Goal: Information Seeking & Learning: Learn about a topic

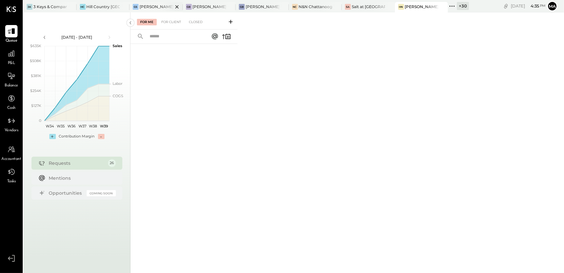
click at [149, 4] on div "[PERSON_NAME] Seaport" at bounding box center [152, 7] width 44 height 6
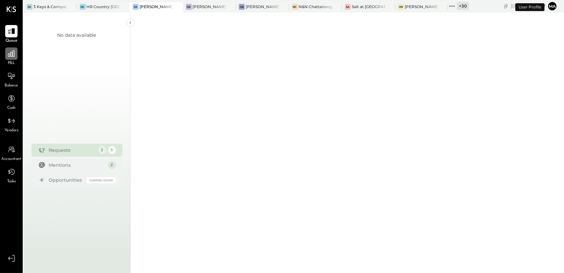
click at [13, 58] on div at bounding box center [11, 53] width 12 height 12
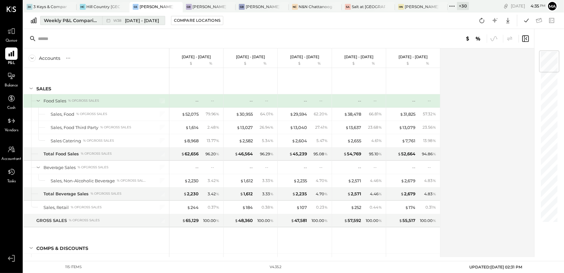
click at [81, 19] on div "Weekly P&L Comparison" at bounding box center [71, 20] width 55 height 6
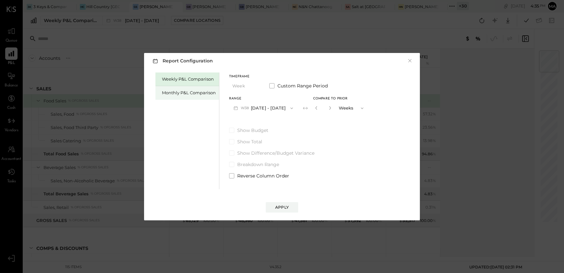
click at [174, 93] on div "Monthly P&L Comparison" at bounding box center [189, 93] width 54 height 6
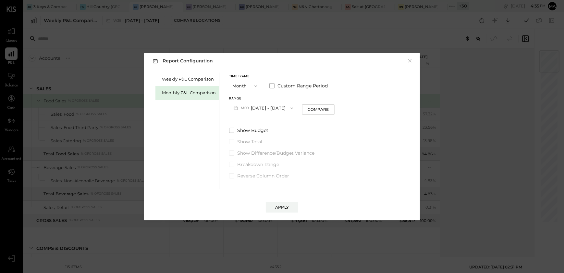
click at [251, 113] on button "M09 [DATE] - [DATE]" at bounding box center [263, 108] width 69 height 12
click at [275, 121] on div "M08 [DATE] - [DATE]" at bounding box center [267, 123] width 74 height 14
click at [273, 208] on button "Apply" at bounding box center [282, 207] width 32 height 10
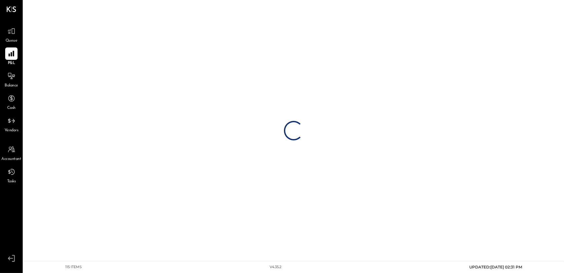
click at [273, 208] on div "Loading…" at bounding box center [293, 130] width 541 height 261
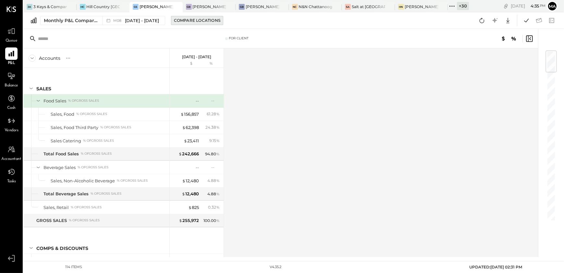
click at [191, 21] on div "Compare Locations" at bounding box center [197, 21] width 46 height 6
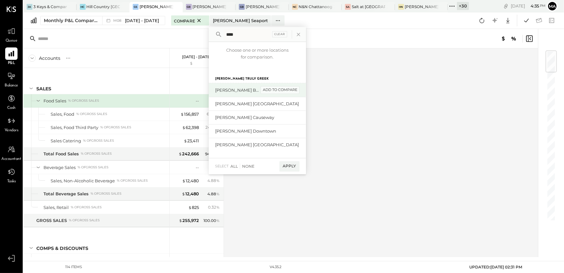
type input "****"
click at [278, 88] on div "add to compare" at bounding box center [280, 90] width 39 height 8
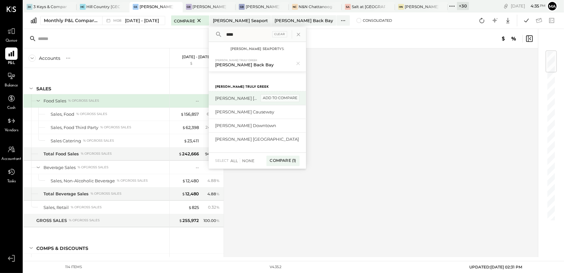
click at [273, 97] on div "add to compare" at bounding box center [280, 98] width 39 height 8
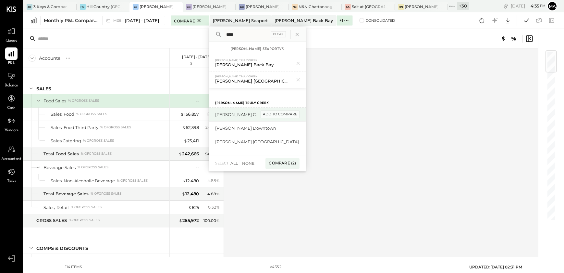
click at [276, 113] on div "add to compare" at bounding box center [280, 114] width 39 height 8
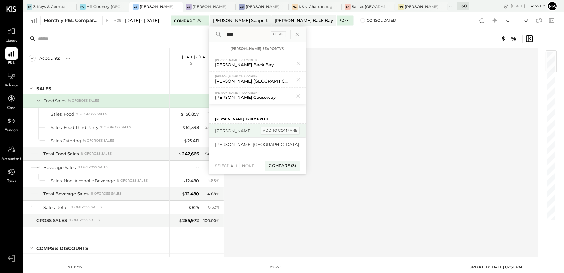
click at [276, 129] on div "add to compare" at bounding box center [280, 131] width 39 height 8
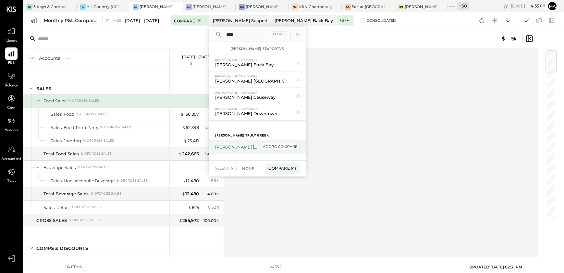
click at [276, 147] on div "add to compare" at bounding box center [280, 147] width 39 height 8
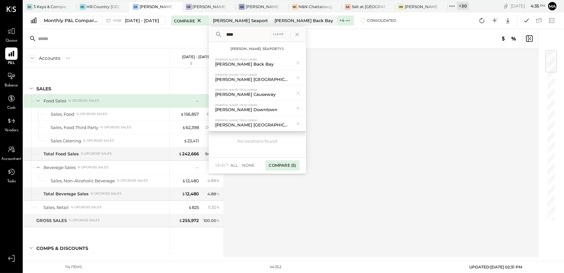
click at [278, 166] on div "Compare (5)" at bounding box center [283, 165] width 34 height 10
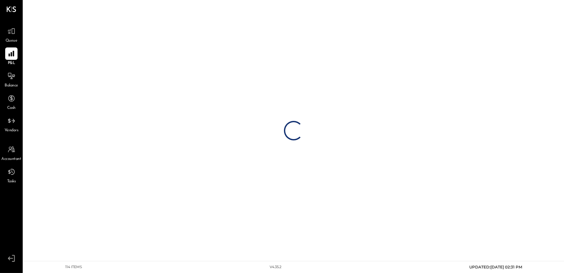
click at [144, 173] on div "Loading…" at bounding box center [293, 130] width 541 height 261
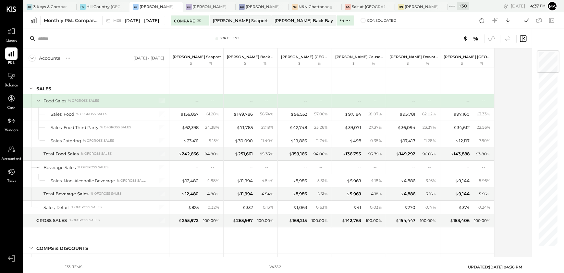
click at [205, 129] on div "24.38 %" at bounding box center [210, 127] width 21 height 6
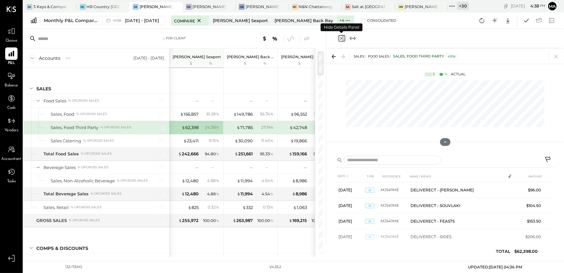
click at [343, 36] on icon "Close panel" at bounding box center [342, 38] width 6 height 6
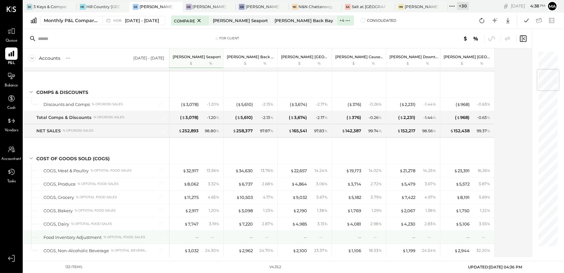
scroll to position [156, 0]
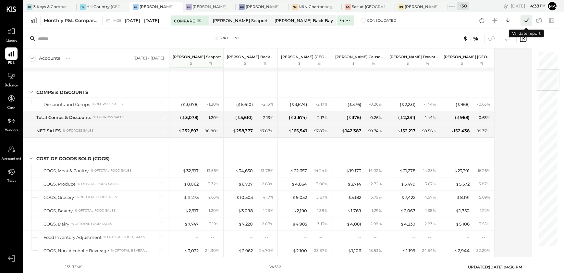
click at [528, 20] on icon at bounding box center [526, 21] width 5 height 4
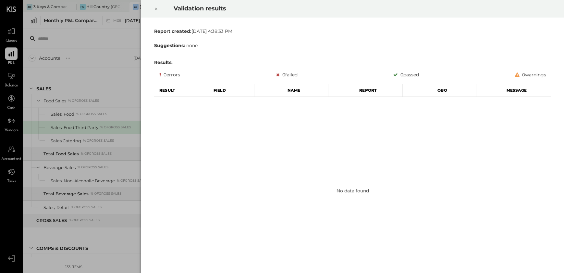
click at [157, 7] on icon at bounding box center [156, 9] width 4 height 8
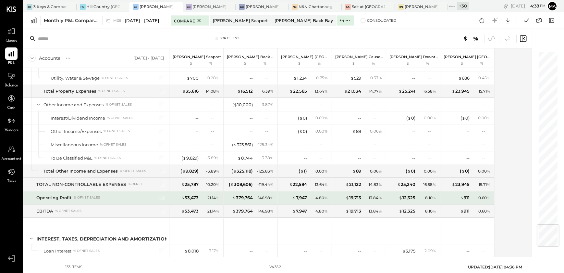
scroll to position [1472, 0]
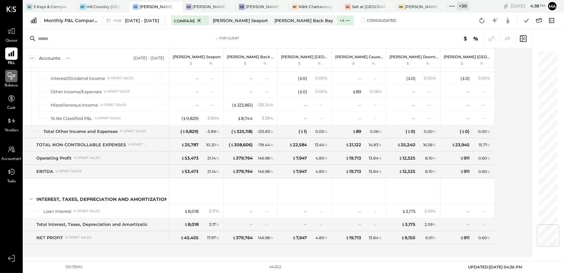
click at [11, 79] on icon at bounding box center [11, 75] width 7 height 7
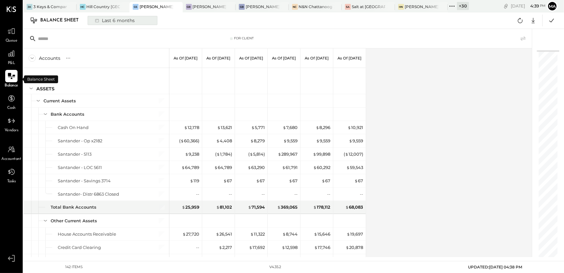
click at [130, 19] on div "Last 6 months" at bounding box center [114, 20] width 46 height 8
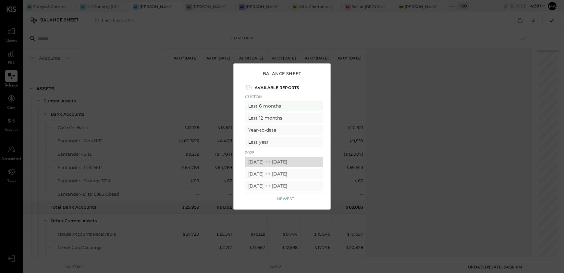
click at [308, 162] on div "[DATE] [DATE]" at bounding box center [284, 161] width 78 height 10
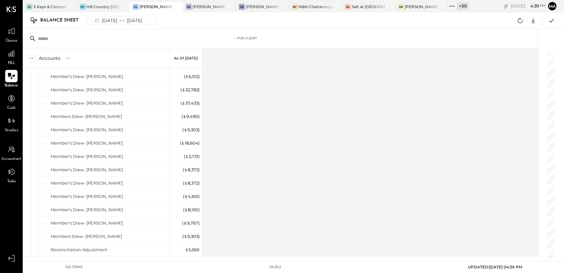
scroll to position [1712, 0]
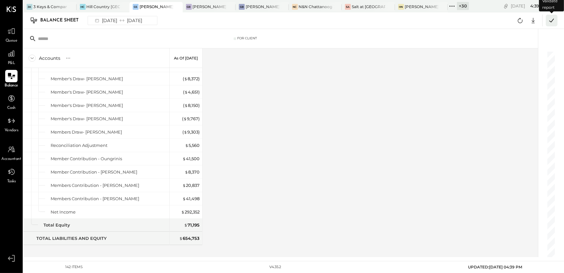
click at [551, 23] on icon at bounding box center [552, 20] width 8 height 8
